Goal: Task Accomplishment & Management: Manage account settings

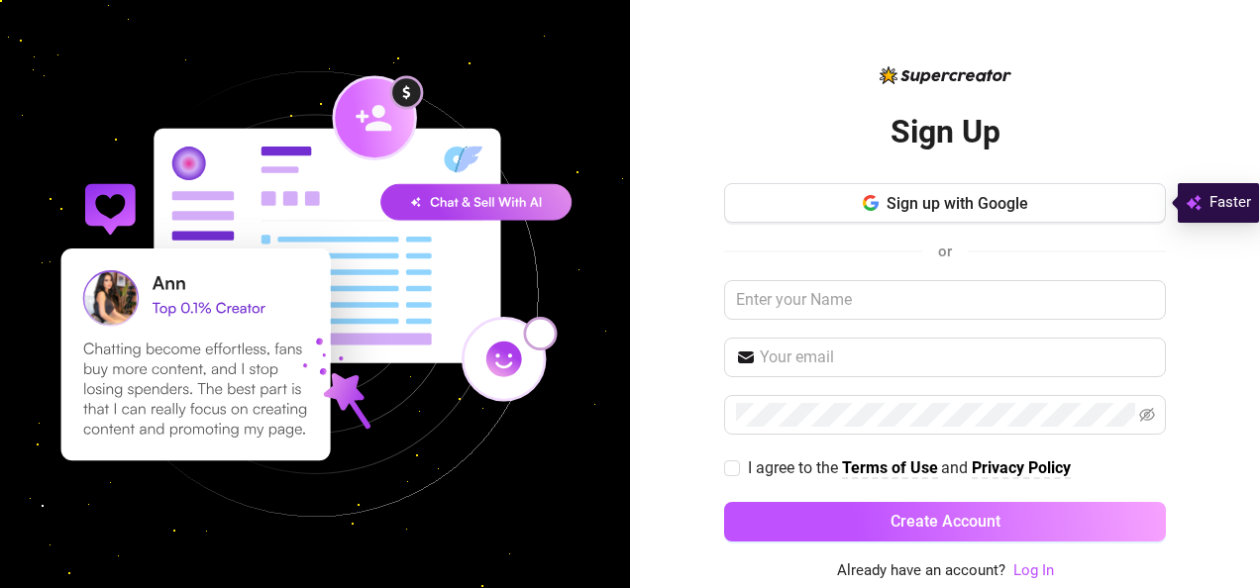
click at [1027, 577] on link "Log In" at bounding box center [1033, 572] width 41 height 24
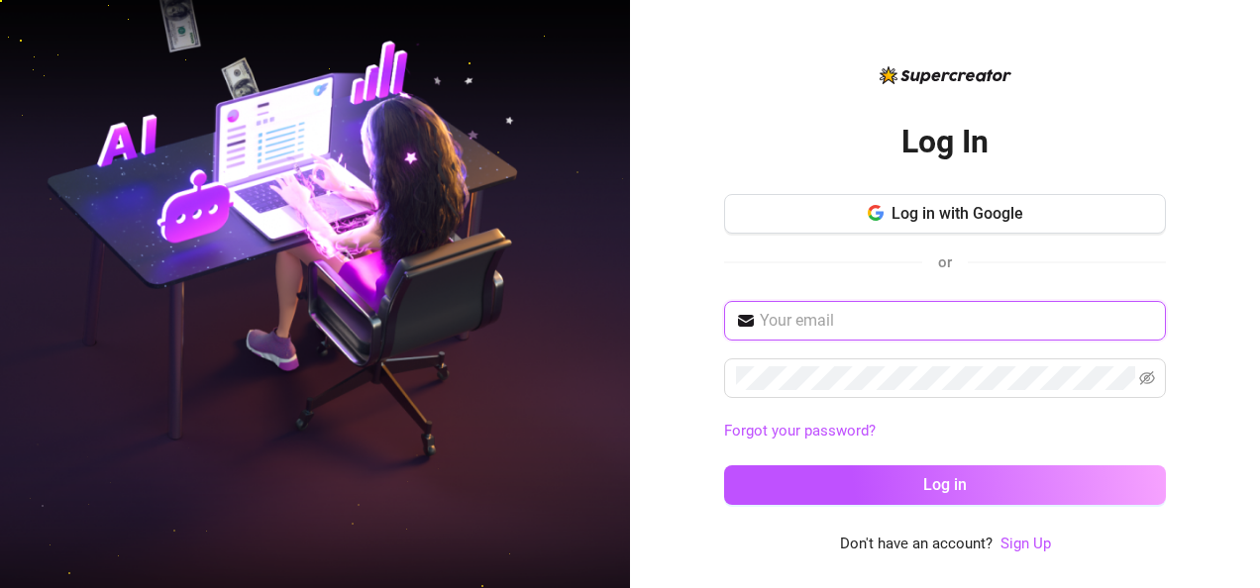
click at [852, 325] on input "text" at bounding box center [957, 321] width 394 height 24
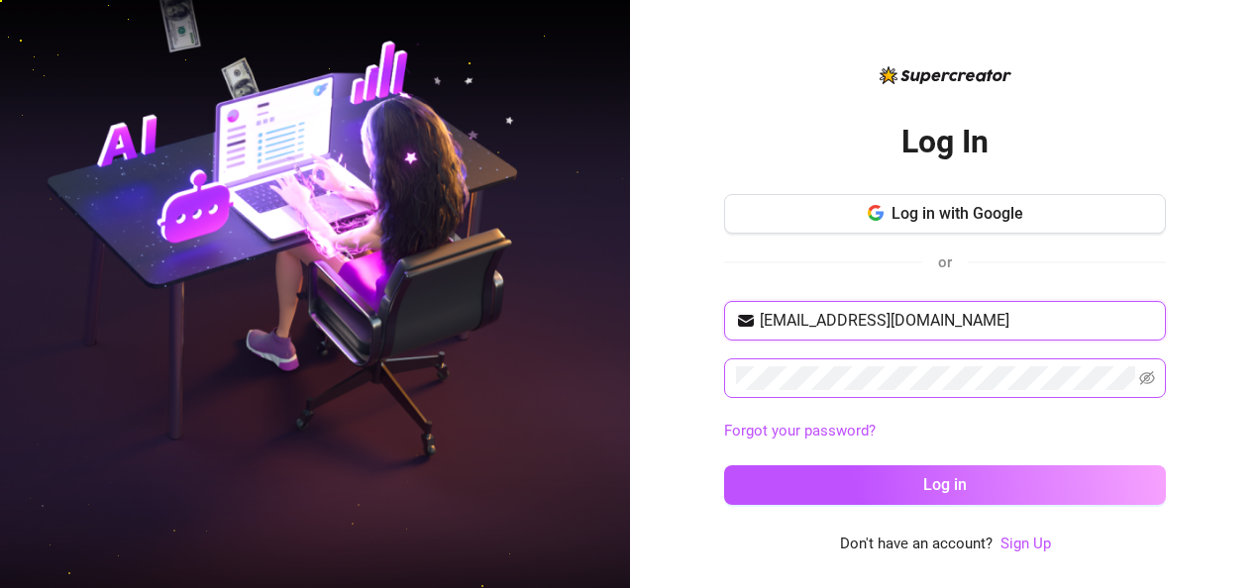
type input "[EMAIL_ADDRESS][DOMAIN_NAME]"
click at [1140, 375] on icon "eye-invisible" at bounding box center [1147, 378] width 16 height 14
click at [724, 466] on button "Log in" at bounding box center [945, 486] width 442 height 40
